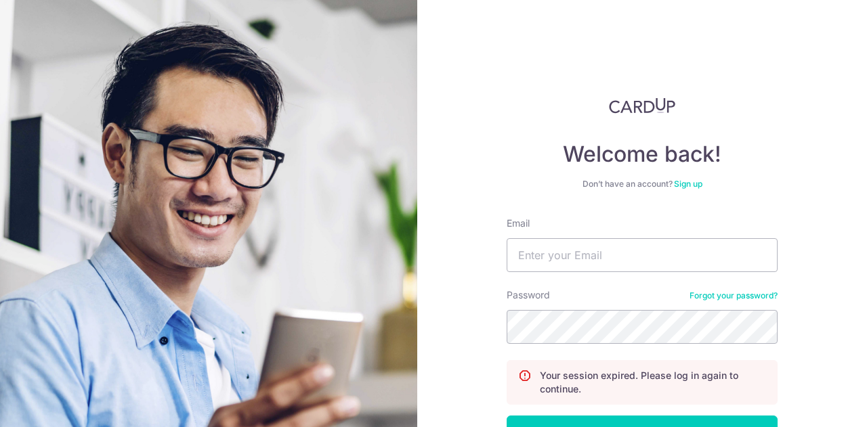
scroll to position [97, 0]
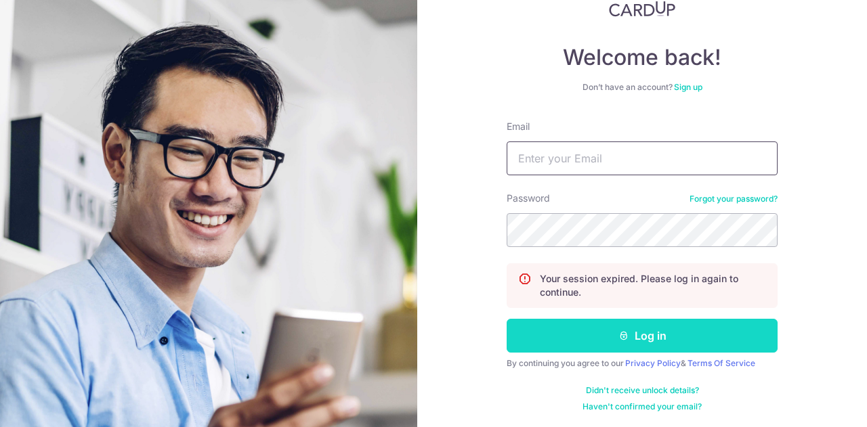
type input "[EMAIL_ADDRESS][DOMAIN_NAME]"
click at [627, 337] on button "Log in" at bounding box center [642, 336] width 271 height 34
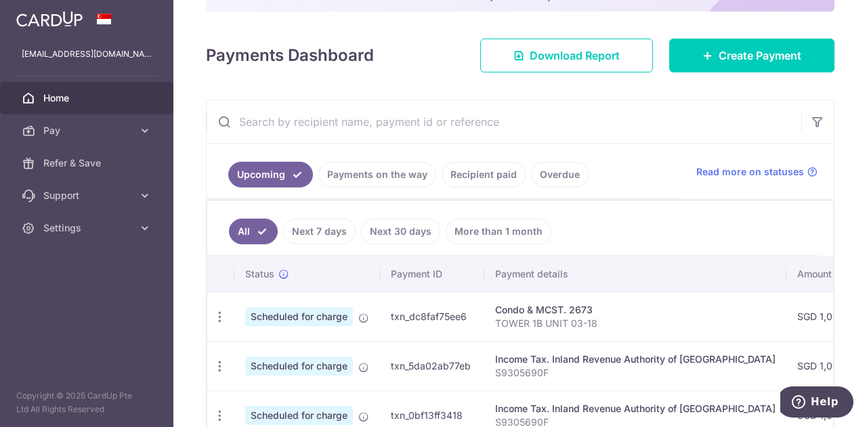
scroll to position [163, 0]
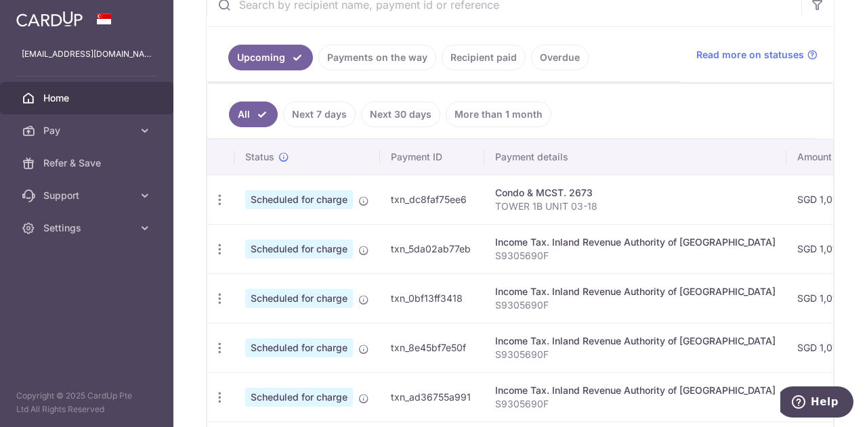
click at [474, 51] on link "Recipient paid" at bounding box center [484, 58] width 84 height 26
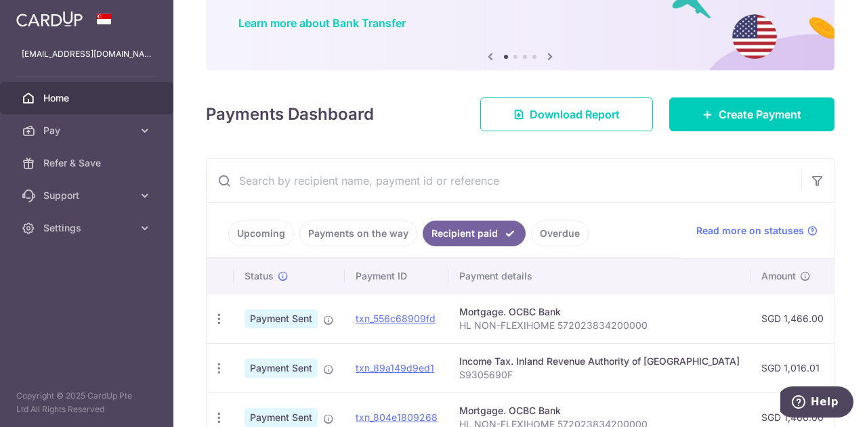
scroll to position [279, 0]
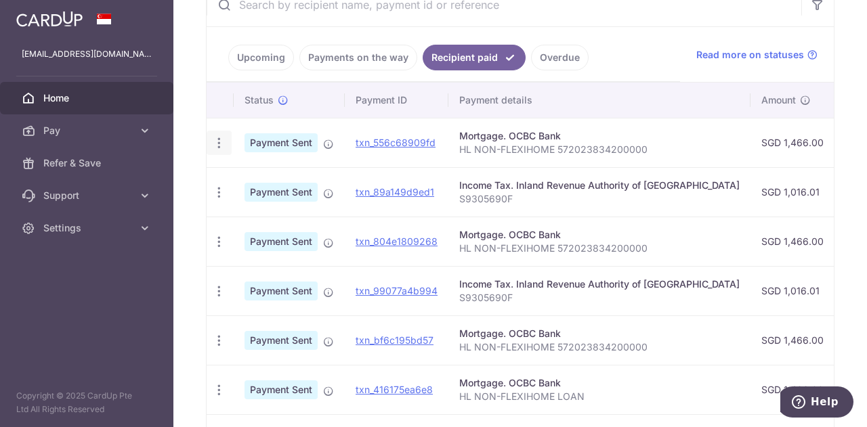
click at [218, 136] on icon "button" at bounding box center [219, 143] width 14 height 14
click at [302, 123] on td "Payment Sent" at bounding box center [289, 142] width 111 height 49
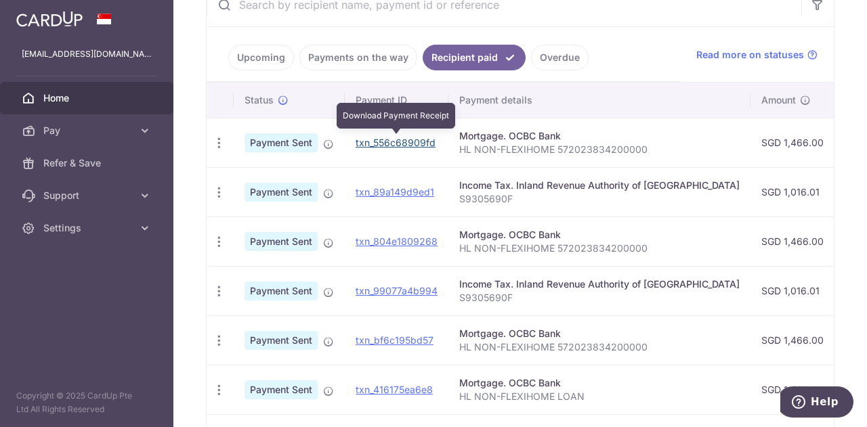
click at [377, 142] on link "txn_556c68909fd" at bounding box center [396, 143] width 80 height 12
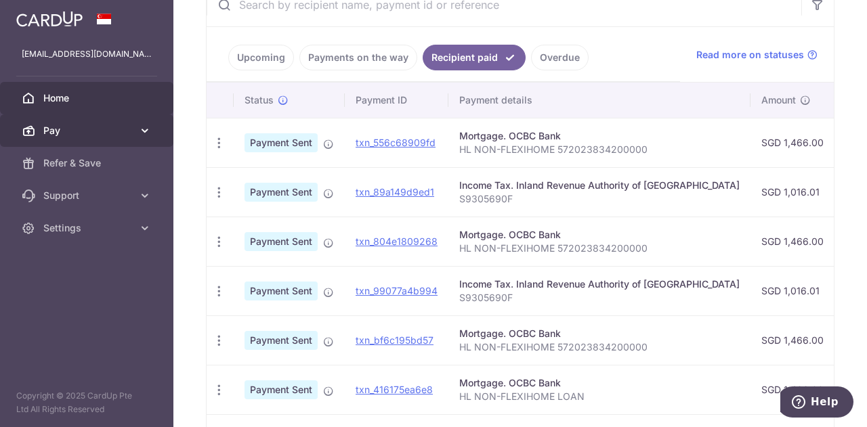
click at [111, 141] on link "Pay" at bounding box center [86, 130] width 173 height 33
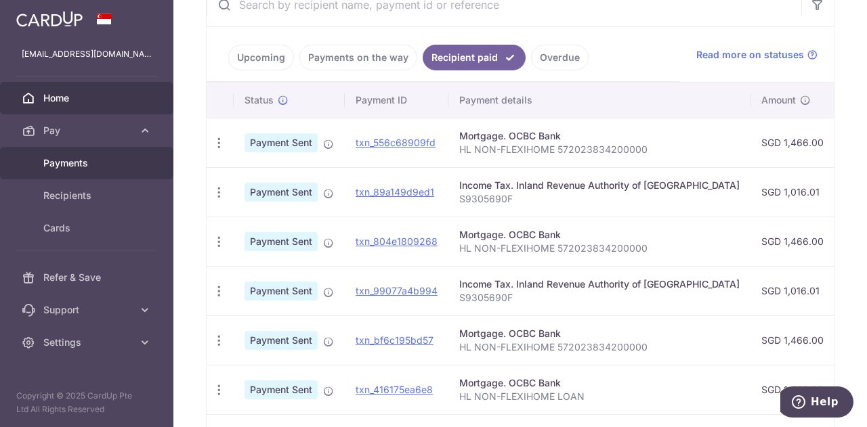
click at [88, 172] on link "Payments" at bounding box center [86, 163] width 173 height 33
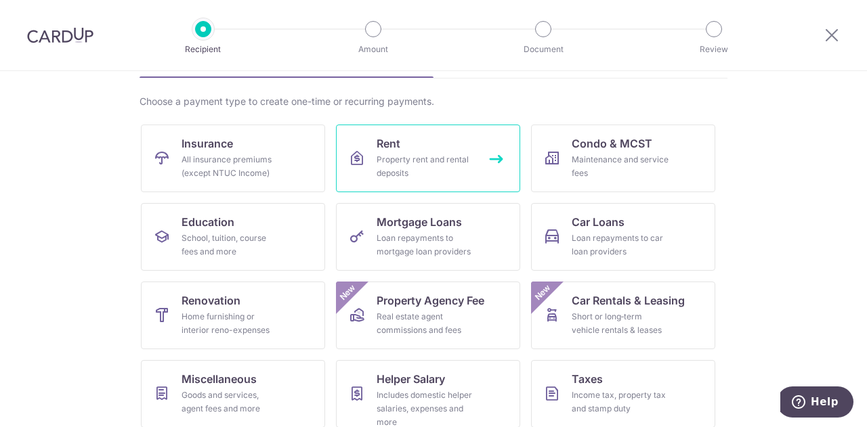
scroll to position [91, 0]
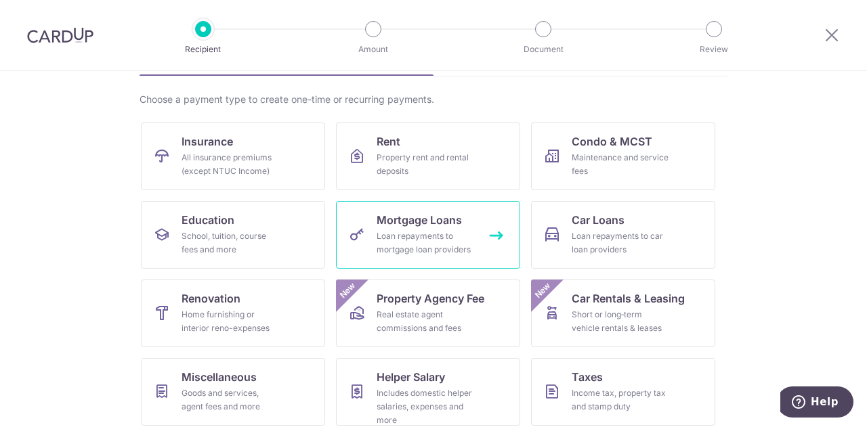
click at [430, 247] on div "Loan repayments to mortgage loan providers" at bounding box center [426, 243] width 98 height 27
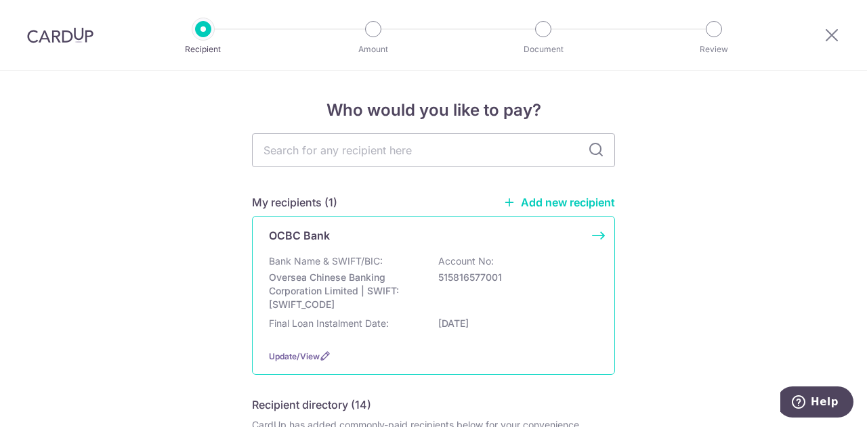
click at [405, 268] on div "Bank Name & SWIFT/BIC: Oversea Chinese Banking Corporation Limited | SWIFT: OCB…" at bounding box center [433, 283] width 329 height 57
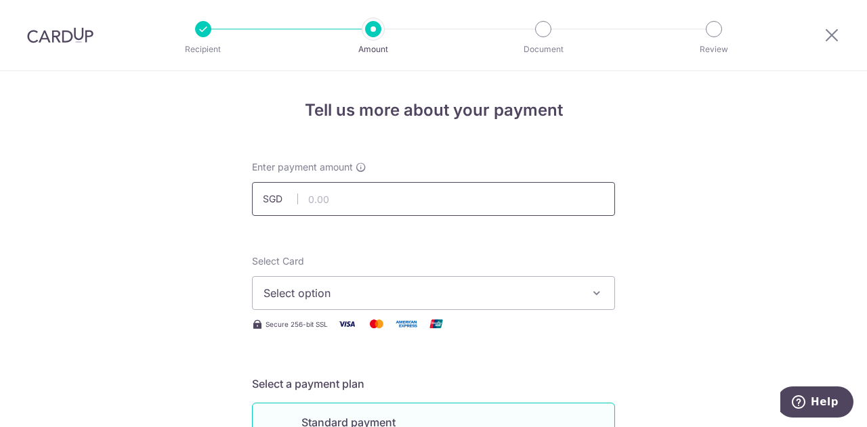
click at [387, 207] on input "text" at bounding box center [433, 199] width 363 height 34
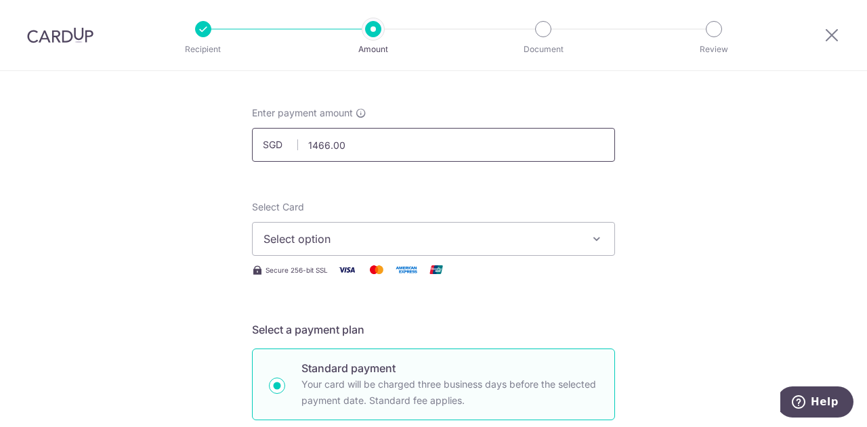
scroll to position [58, 0]
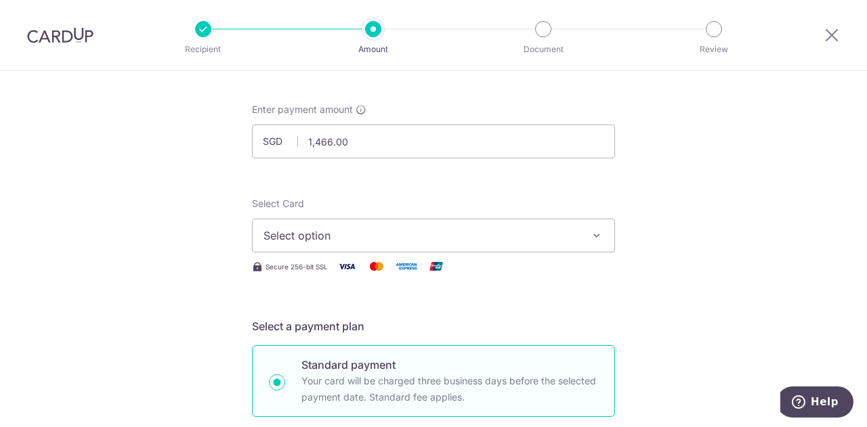
type input "1,466.00"
click at [443, 243] on button "Select option" at bounding box center [433, 236] width 363 height 34
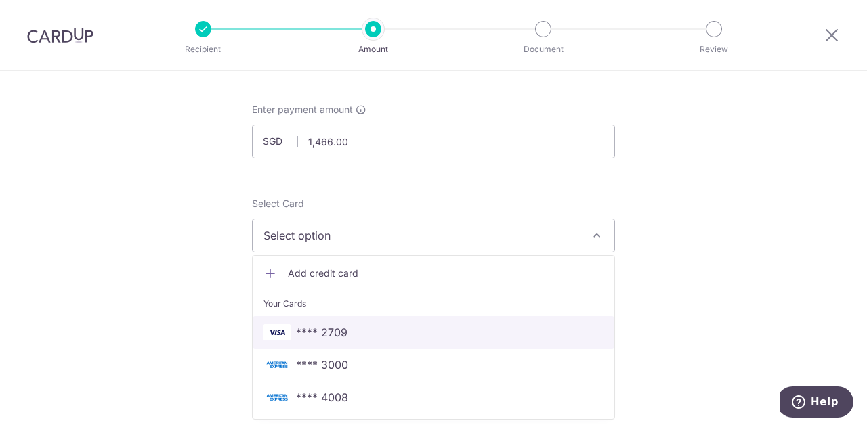
click at [409, 330] on span "**** 2709" at bounding box center [434, 333] width 340 height 16
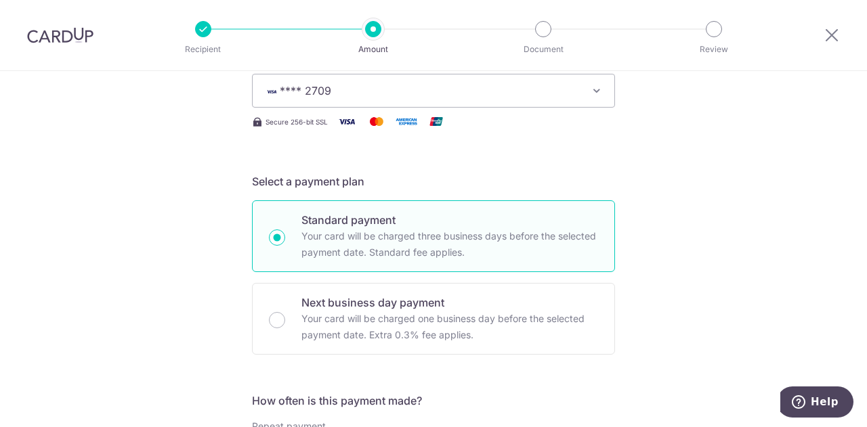
scroll to position [207, 0]
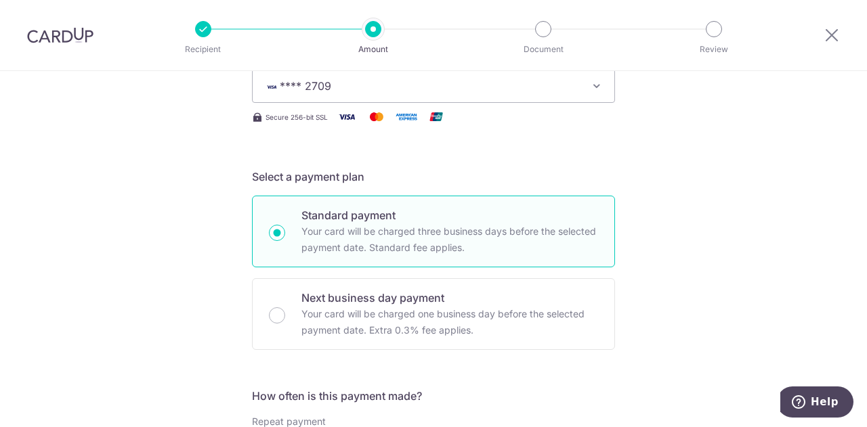
click at [409, 330] on p "Your card will be charged one business day before the selected payment date. Ex…" at bounding box center [449, 322] width 297 height 33
click at [285, 324] on input "Next business day payment Your card will be charged one business day before the…" at bounding box center [277, 316] width 16 height 16
radio input "false"
radio input "true"
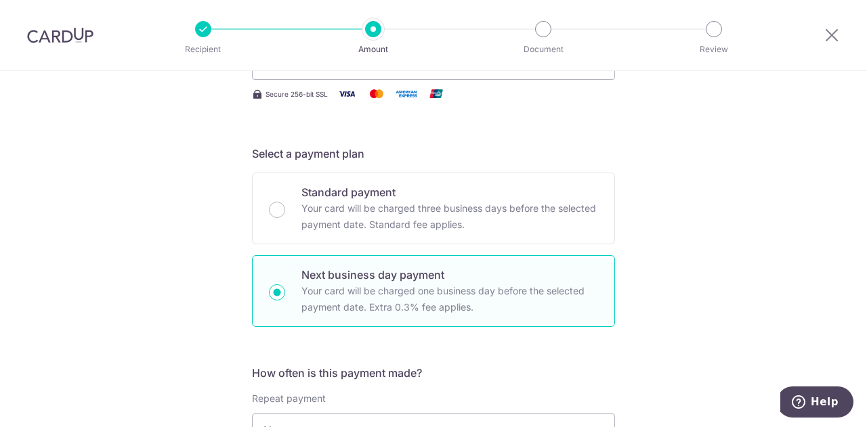
scroll to position [232, 0]
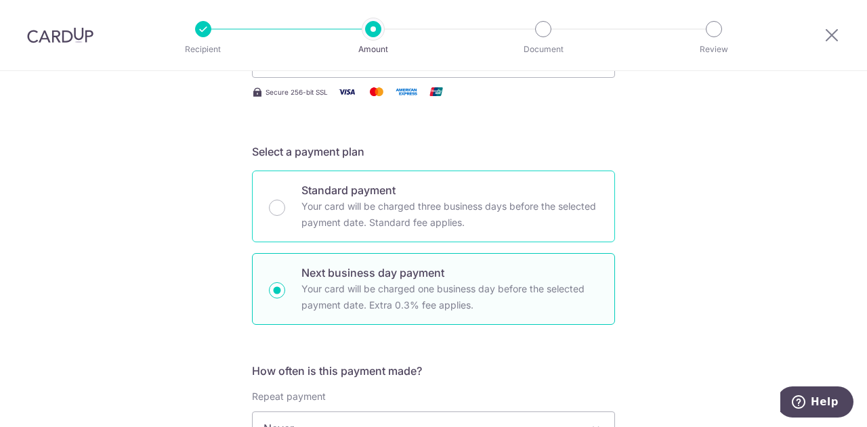
click at [406, 228] on p "Your card will be charged three business days before the selected payment date.…" at bounding box center [449, 214] width 297 height 33
click at [285, 216] on input "Standard payment Your card will be charged three business days before the selec…" at bounding box center [277, 208] width 16 height 16
radio input "true"
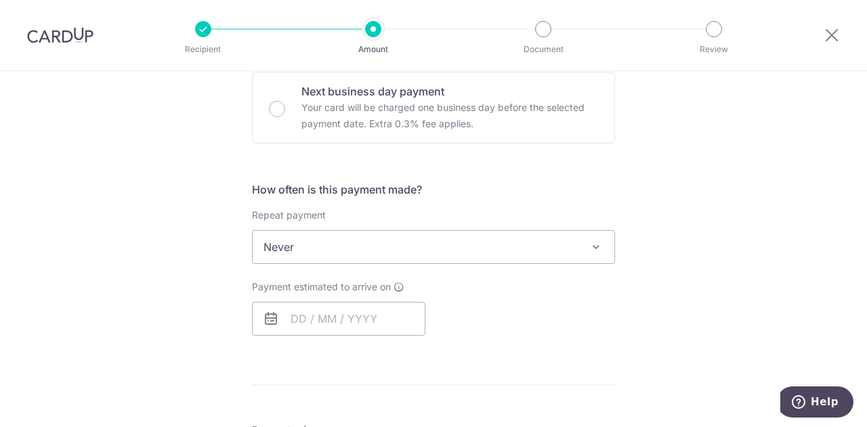
scroll to position [417, 0]
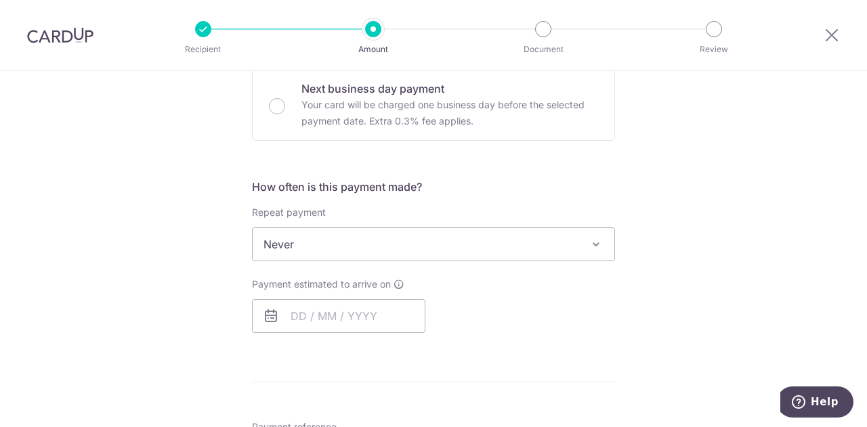
click at [401, 240] on span "Never" at bounding box center [434, 244] width 362 height 33
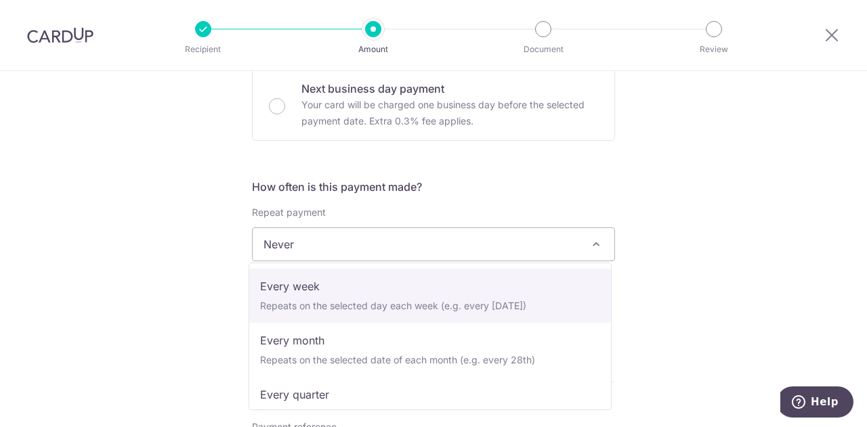
scroll to position [56, 0]
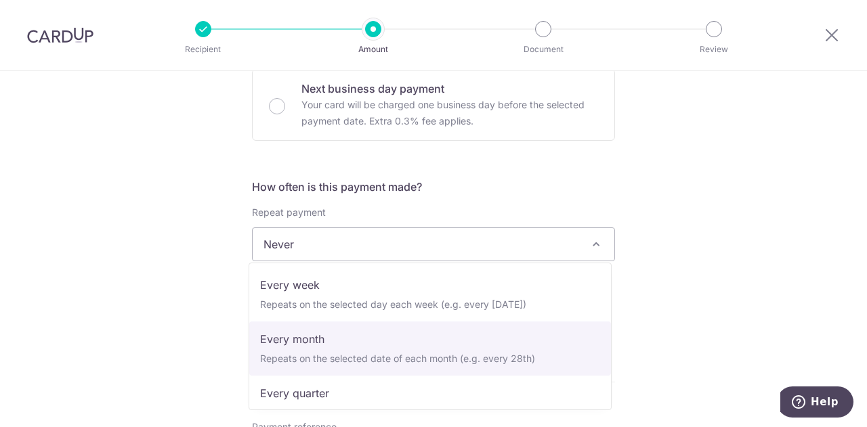
select select "3"
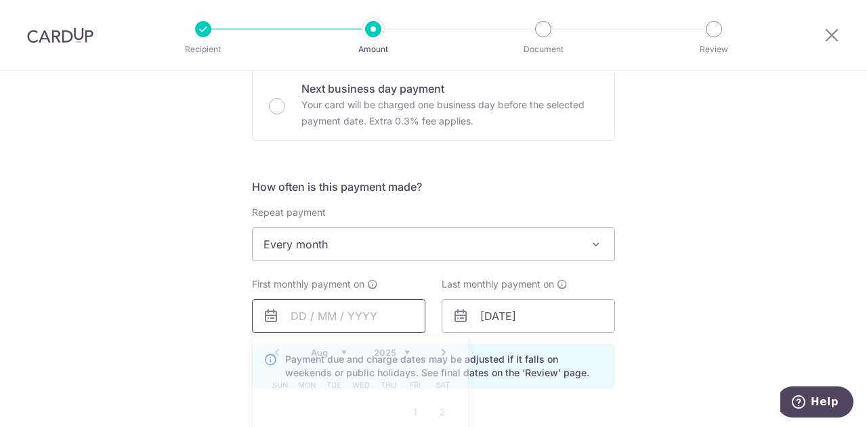
click at [373, 316] on input "text" at bounding box center [338, 316] width 173 height 34
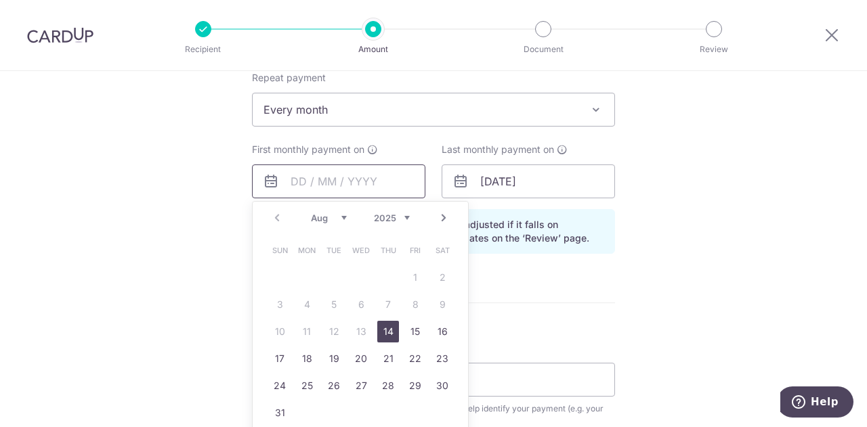
scroll to position [552, 0]
click at [386, 385] on link "28" at bounding box center [388, 386] width 22 height 22
type input "[DATE]"
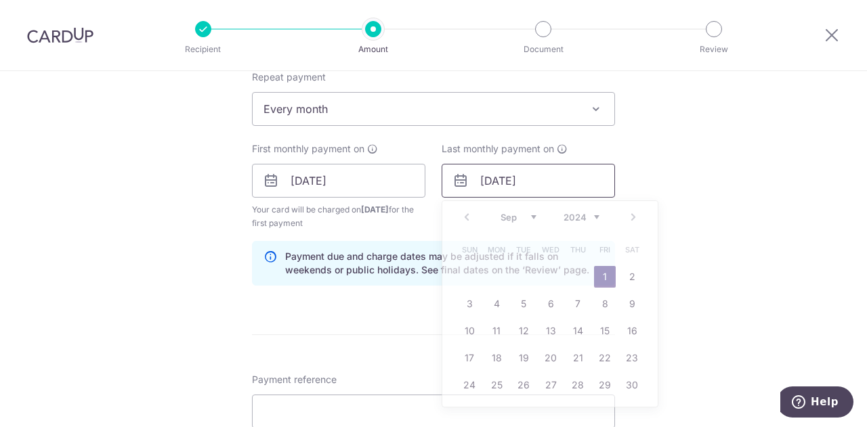
click at [514, 185] on input "01/09/2056" at bounding box center [528, 181] width 173 height 34
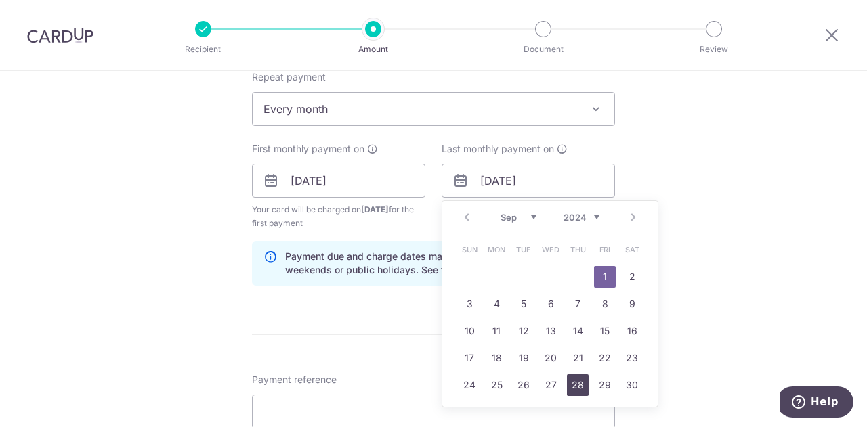
click at [583, 383] on link "28" at bounding box center [578, 386] width 22 height 22
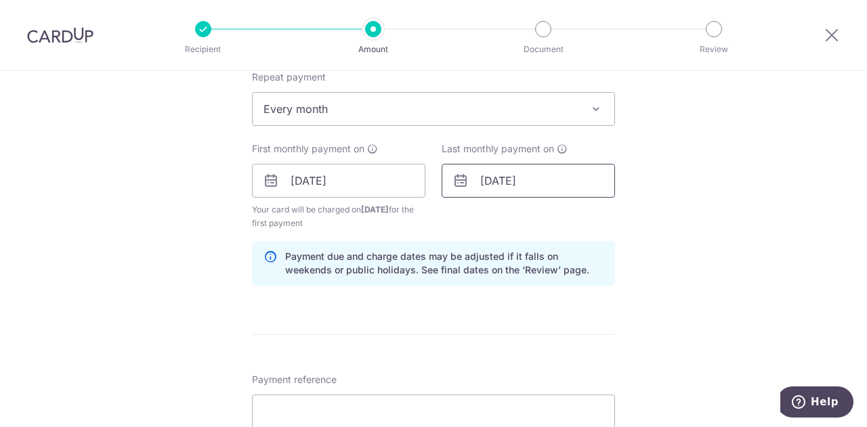
click at [525, 192] on input "28/09/2056" at bounding box center [528, 181] width 173 height 34
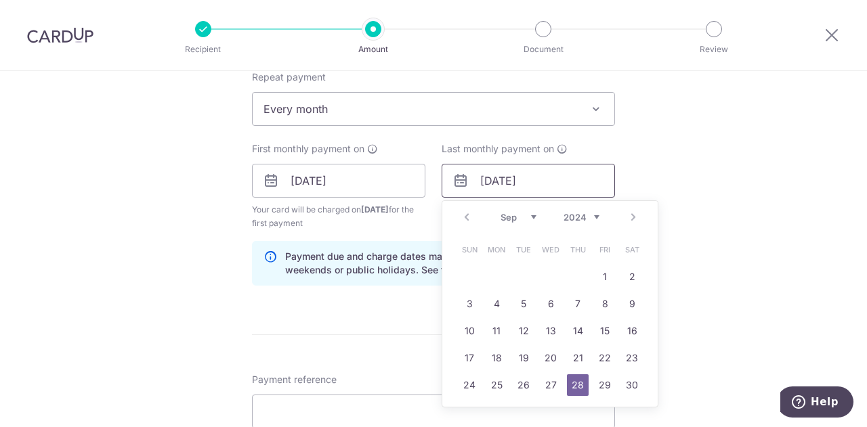
drag, startPoint x: 528, startPoint y: 184, endPoint x: 557, endPoint y: 189, distance: 29.5
click at [557, 189] on input "28/09/2056" at bounding box center [528, 181] width 173 height 34
type input "28/09/2024"
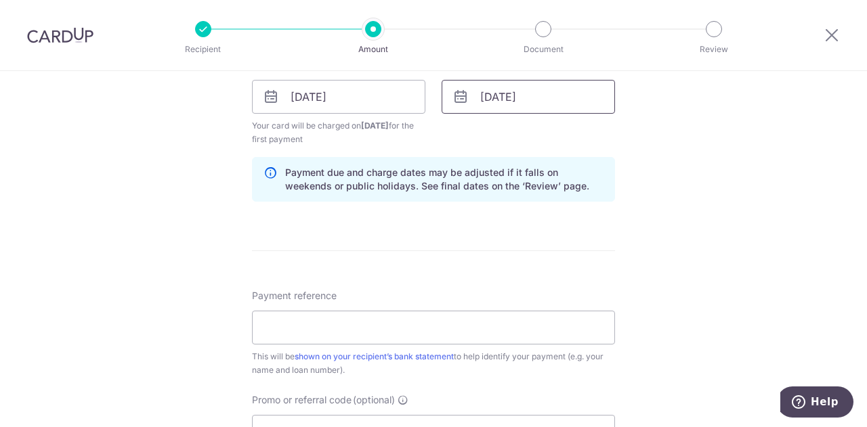
scroll to position [657, 0]
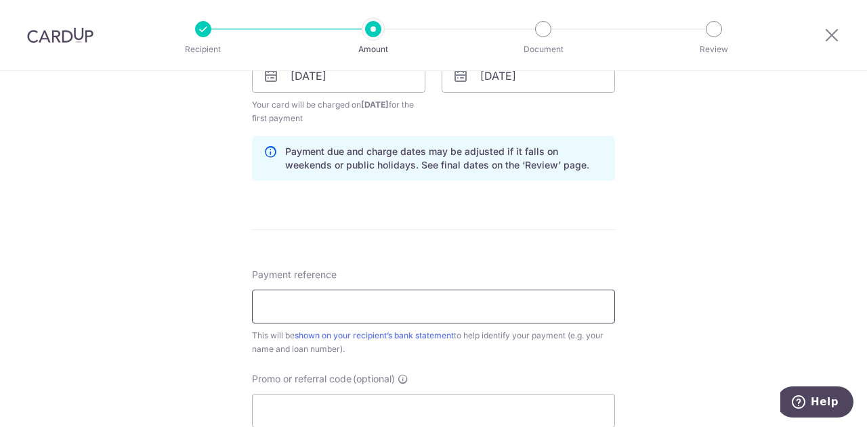
click at [465, 295] on input "Payment reference" at bounding box center [433, 307] width 363 height 34
type input "HL NON-FLEXIHOME 572023834200000"
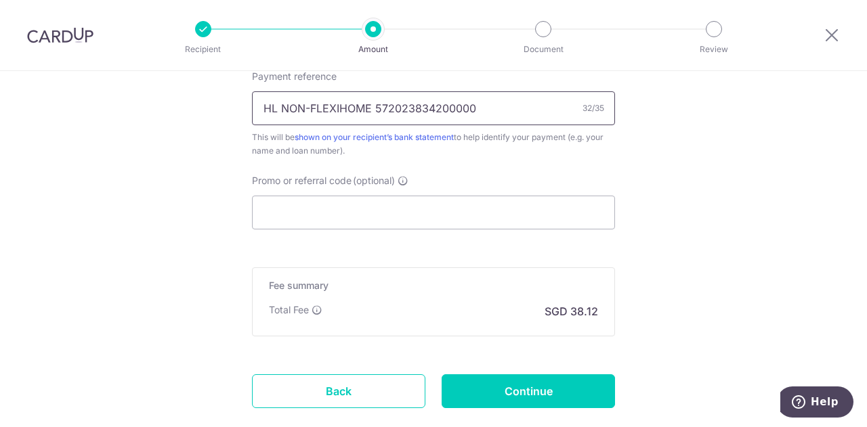
scroll to position [935, 0]
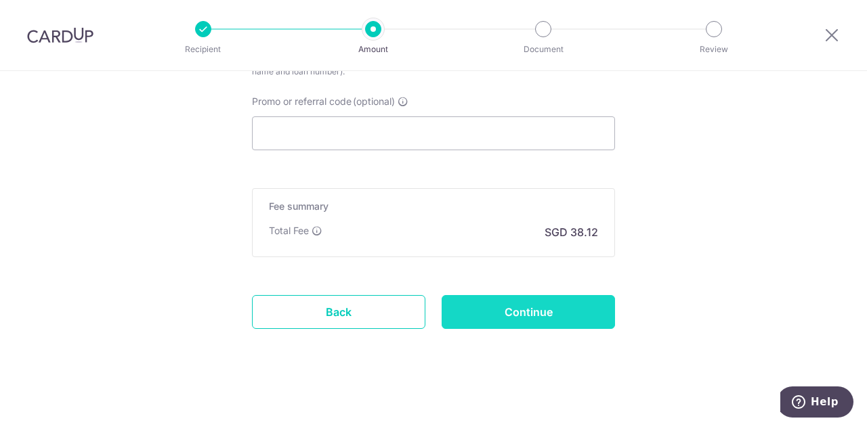
click at [519, 318] on input "Continue" at bounding box center [528, 312] width 173 height 34
type input "Create Schedule"
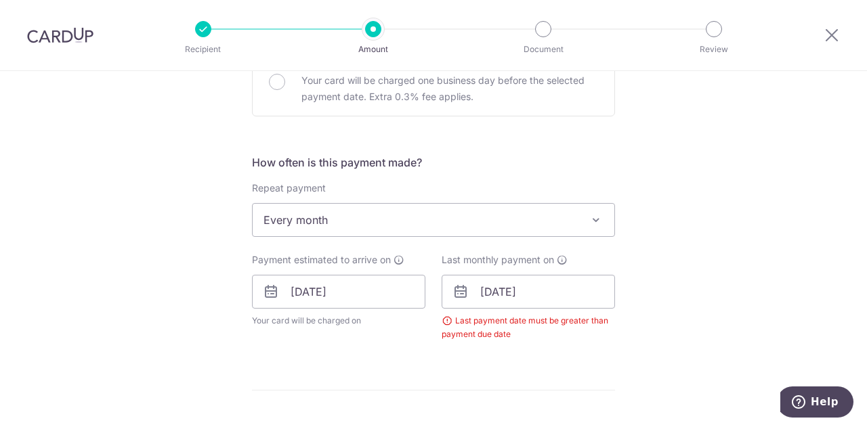
scroll to position [442, 0]
click at [504, 289] on input "[DATE]" at bounding box center [528, 291] width 173 height 34
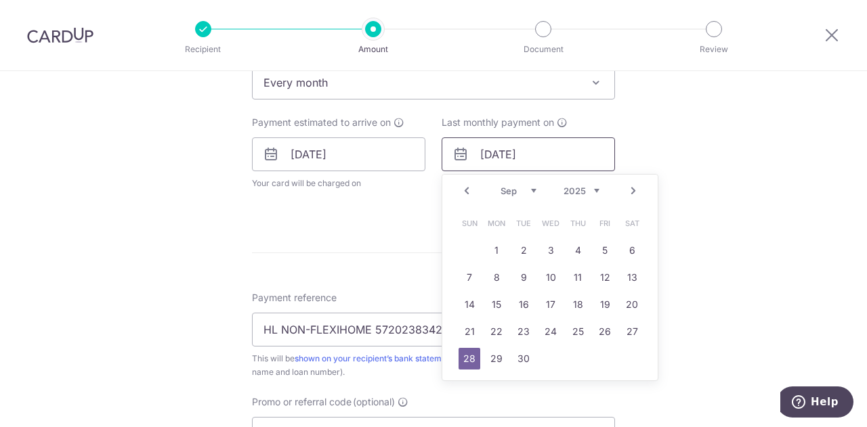
scroll to position [581, 0]
type input "[DATE]"
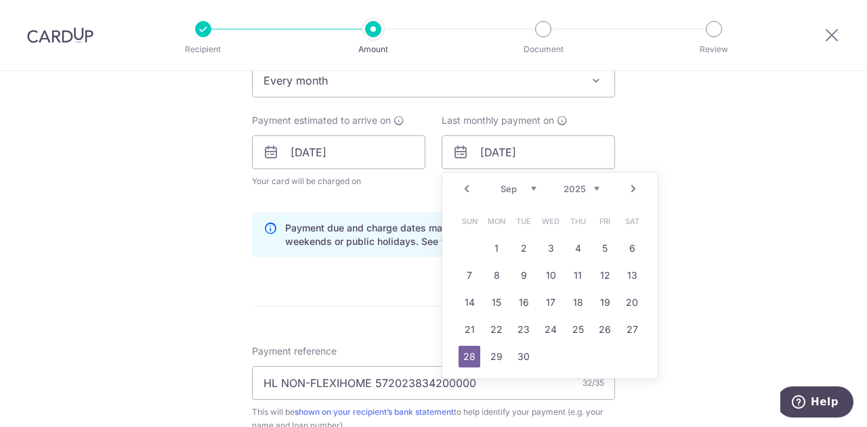
click at [472, 356] on link "28" at bounding box center [470, 357] width 22 height 22
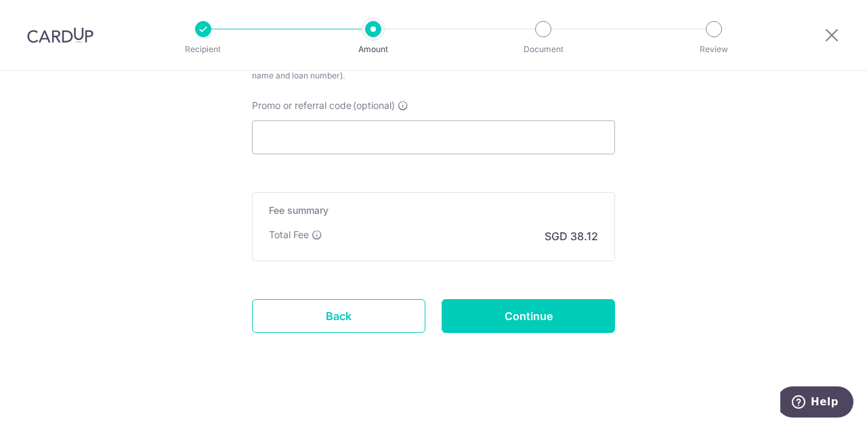
scroll to position [935, 0]
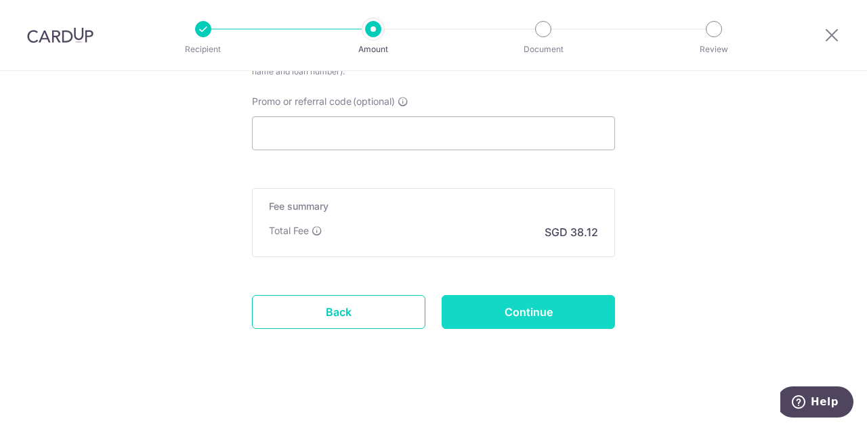
click at [593, 325] on input "Continue" at bounding box center [528, 312] width 173 height 34
type input "Create Schedule"
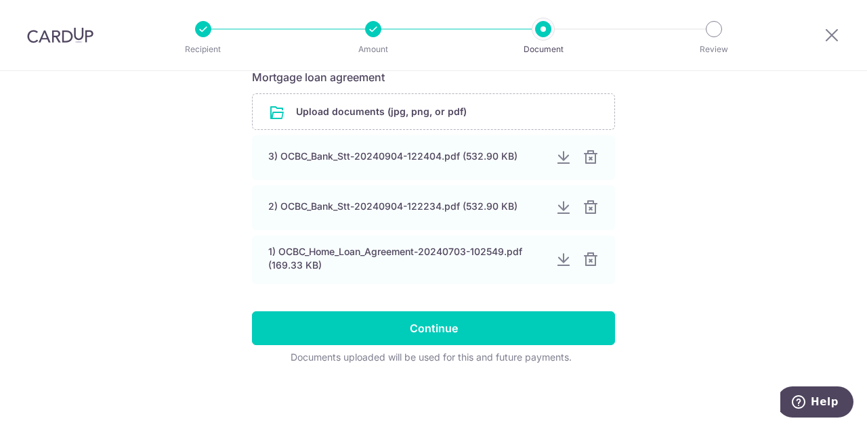
scroll to position [257, 0]
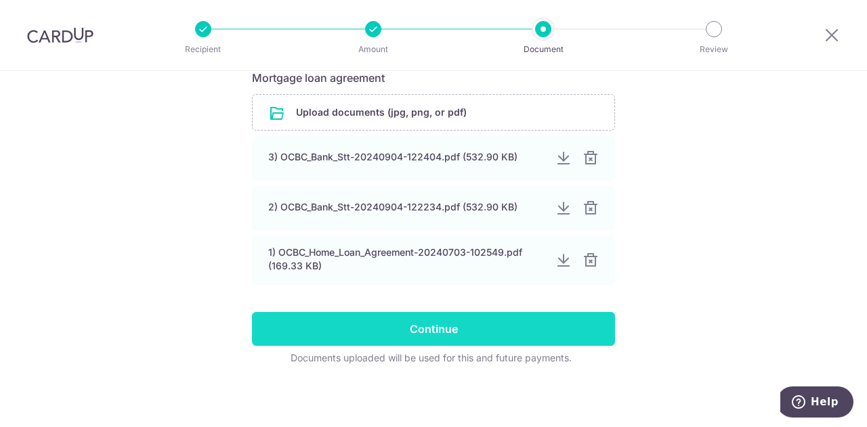
click at [547, 325] on input "Continue" at bounding box center [433, 329] width 363 height 34
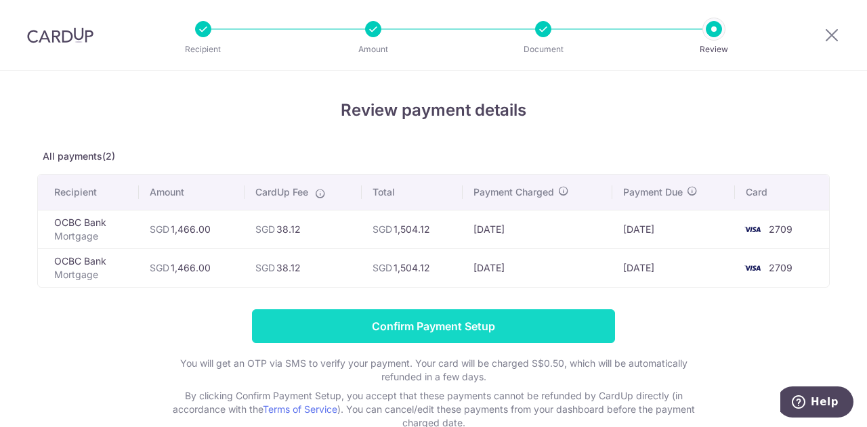
click at [524, 333] on input "Confirm Payment Setup" at bounding box center [433, 327] width 363 height 34
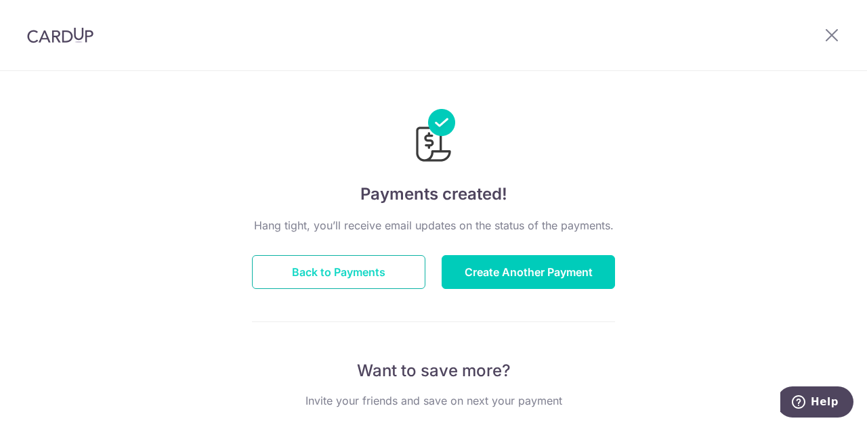
click at [352, 274] on button "Back to Payments" at bounding box center [338, 272] width 173 height 34
